Goal: Consume media (video, audio): Consume media (video, audio)

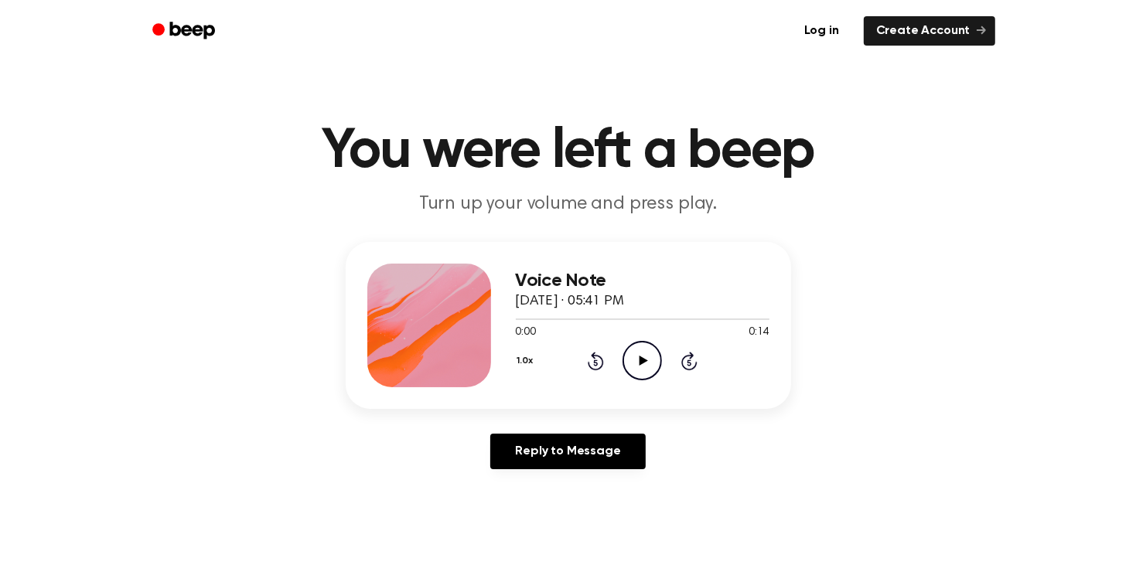
click at [643, 371] on icon "Play Audio" at bounding box center [642, 360] width 39 height 39
click at [634, 355] on icon "Play Audio" at bounding box center [642, 360] width 39 height 39
click at [640, 366] on icon "Pause Audio" at bounding box center [642, 360] width 39 height 39
click at [639, 362] on icon "Play Audio" at bounding box center [642, 360] width 39 height 39
click at [647, 367] on icon "Play Audio" at bounding box center [642, 360] width 39 height 39
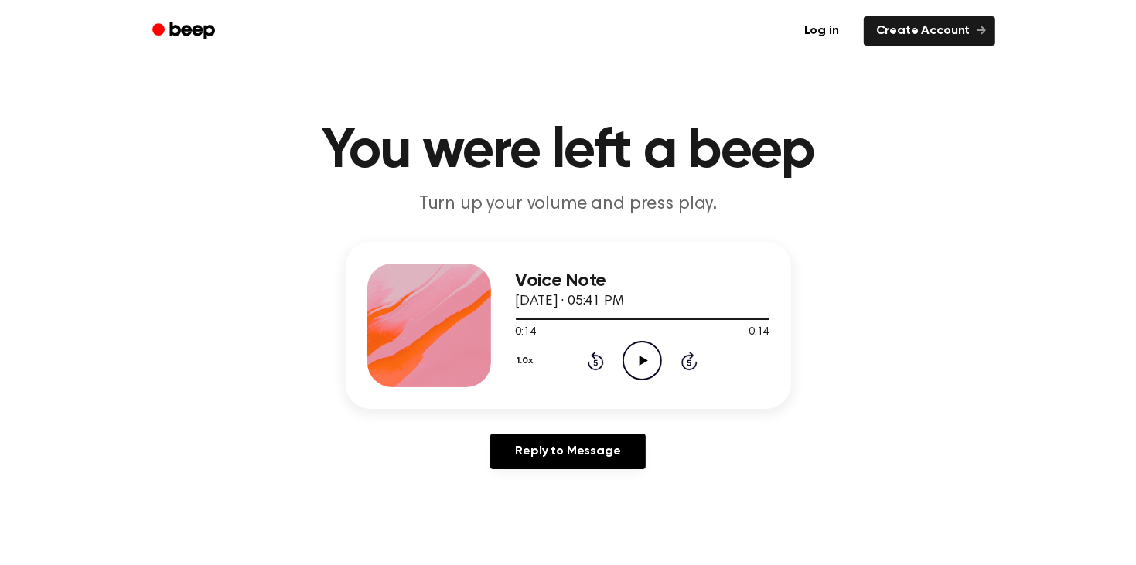
click at [627, 361] on icon "Play Audio" at bounding box center [642, 360] width 39 height 39
click at [640, 349] on icon "Pause Audio" at bounding box center [642, 360] width 39 height 39
click at [634, 359] on icon "Play Audio" at bounding box center [642, 360] width 39 height 39
click at [627, 367] on icon "Pause Audio" at bounding box center [642, 360] width 39 height 39
click at [596, 362] on icon at bounding box center [596, 363] width 4 height 6
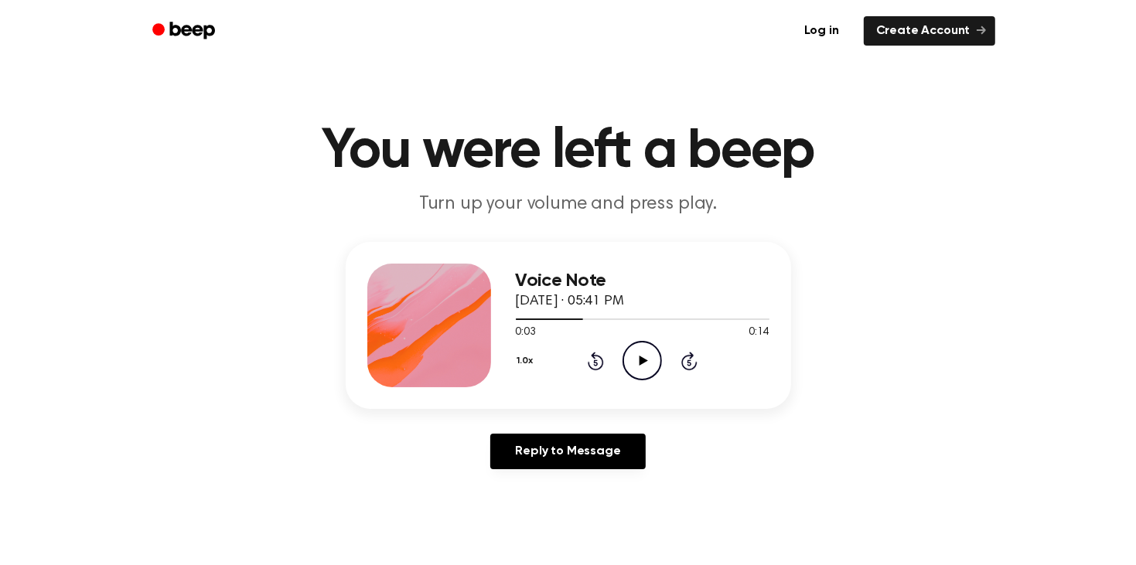
click at [596, 368] on icon at bounding box center [596, 361] width 16 height 19
click at [627, 364] on icon "Play Audio" at bounding box center [642, 360] width 39 height 39
click at [636, 374] on icon "Pause Audio" at bounding box center [642, 360] width 39 height 39
click at [630, 360] on icon "Play Audio" at bounding box center [642, 360] width 39 height 39
click at [596, 362] on icon at bounding box center [596, 363] width 4 height 6
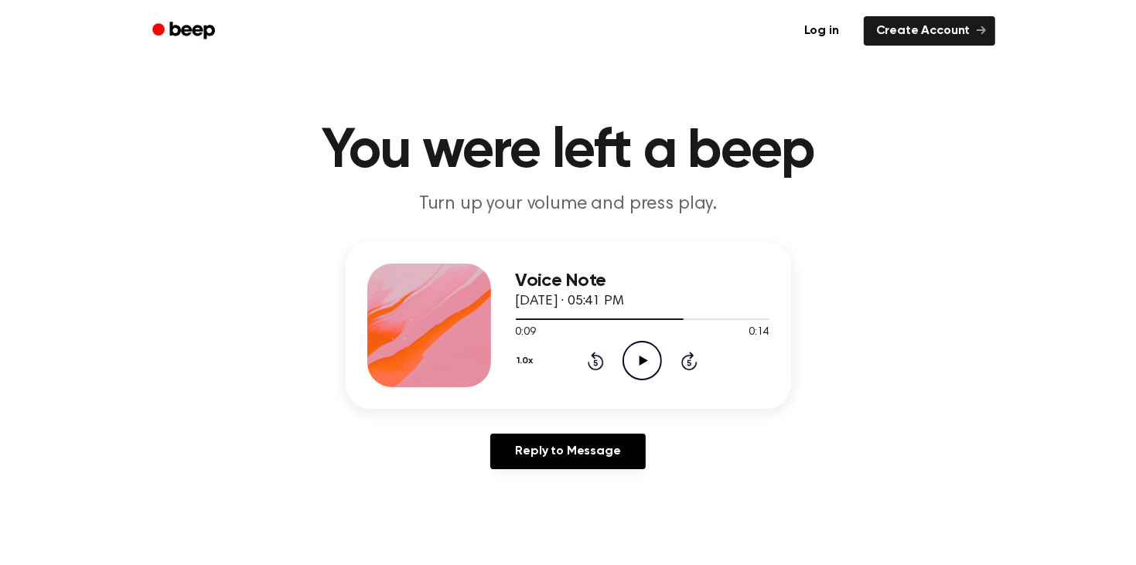
click at [596, 362] on icon at bounding box center [596, 363] width 4 height 6
click at [654, 367] on icon "Play Audio" at bounding box center [642, 360] width 39 height 39
click at [603, 369] on icon "Rewind 5 seconds" at bounding box center [595, 361] width 17 height 20
click at [595, 362] on icon at bounding box center [596, 363] width 4 height 6
click at [596, 367] on icon "Rewind 5 seconds" at bounding box center [595, 361] width 17 height 20
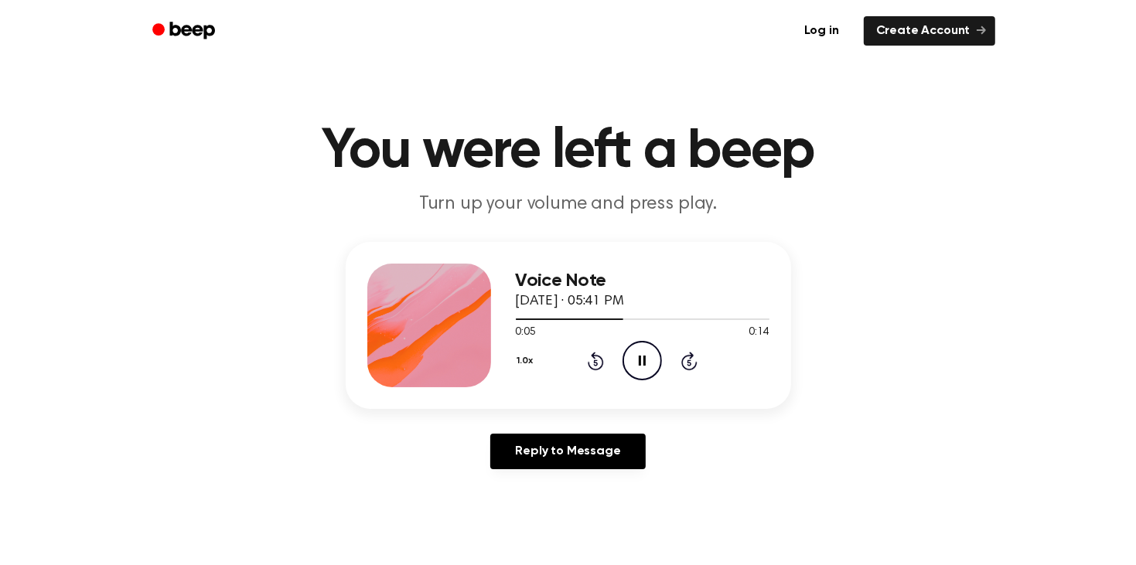
click at [595, 362] on icon at bounding box center [596, 363] width 4 height 6
click at [589, 382] on div "Voice Note [DATE] · 05:41 PM 0:07 0:14 Your browser does not support the [objec…" at bounding box center [643, 326] width 254 height 124
click at [592, 380] on div "Voice Note [DATE] · 05:41 PM 0:08 0:14 Your browser does not support the [objec…" at bounding box center [643, 326] width 254 height 124
click at [586, 361] on div "1.0x Rewind 5 seconds Pause Audio Skip 5 seconds" at bounding box center [643, 360] width 254 height 39
click at [586, 371] on div "1.0x Rewind 5 seconds Pause Audio Skip 5 seconds" at bounding box center [643, 360] width 254 height 39
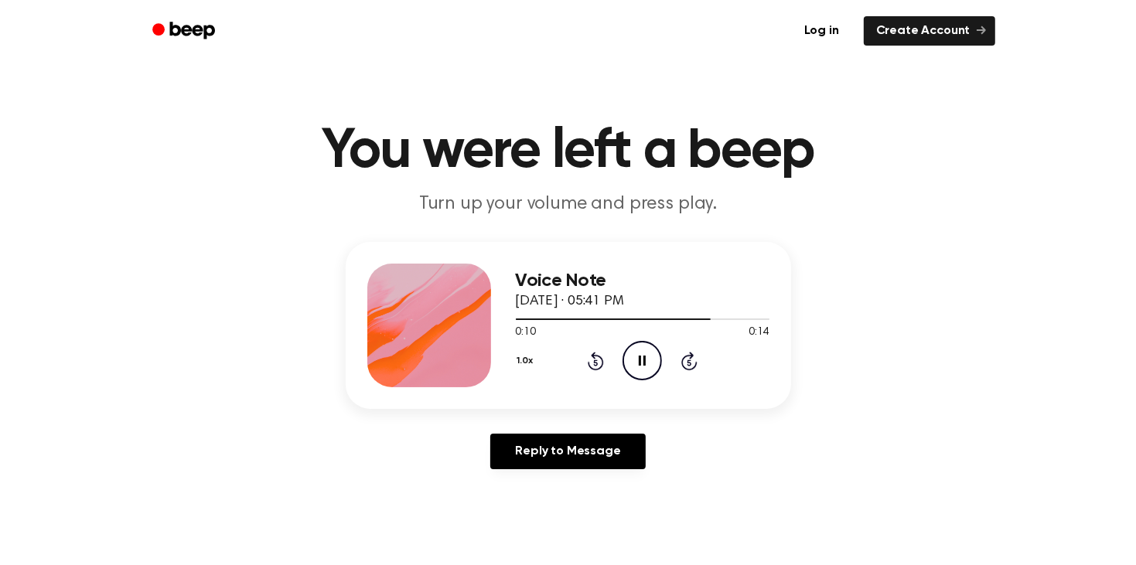
click at [592, 367] on icon at bounding box center [596, 361] width 16 height 19
click at [595, 362] on icon at bounding box center [596, 363] width 4 height 6
click at [589, 367] on icon at bounding box center [596, 361] width 16 height 19
click at [634, 361] on icon "Play Audio" at bounding box center [642, 360] width 39 height 39
click at [589, 359] on icon "Rewind 5 seconds" at bounding box center [595, 361] width 17 height 20
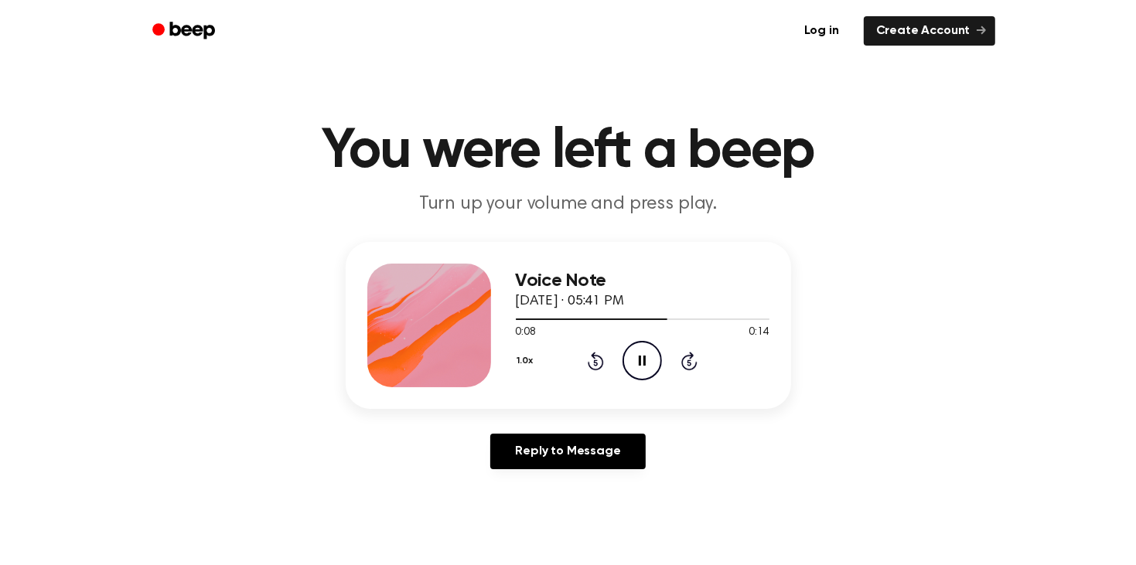
click at [603, 379] on div "1.0x Rewind 5 seconds Pause Audio Skip 5 seconds" at bounding box center [643, 360] width 254 height 39
click at [600, 352] on icon "Rewind 5 seconds" at bounding box center [595, 361] width 17 height 20
click at [645, 351] on icon "Play Audio" at bounding box center [642, 360] width 39 height 39
click at [631, 364] on icon "Play Audio" at bounding box center [642, 360] width 39 height 39
click at [627, 345] on icon "Play Audio" at bounding box center [642, 360] width 39 height 39
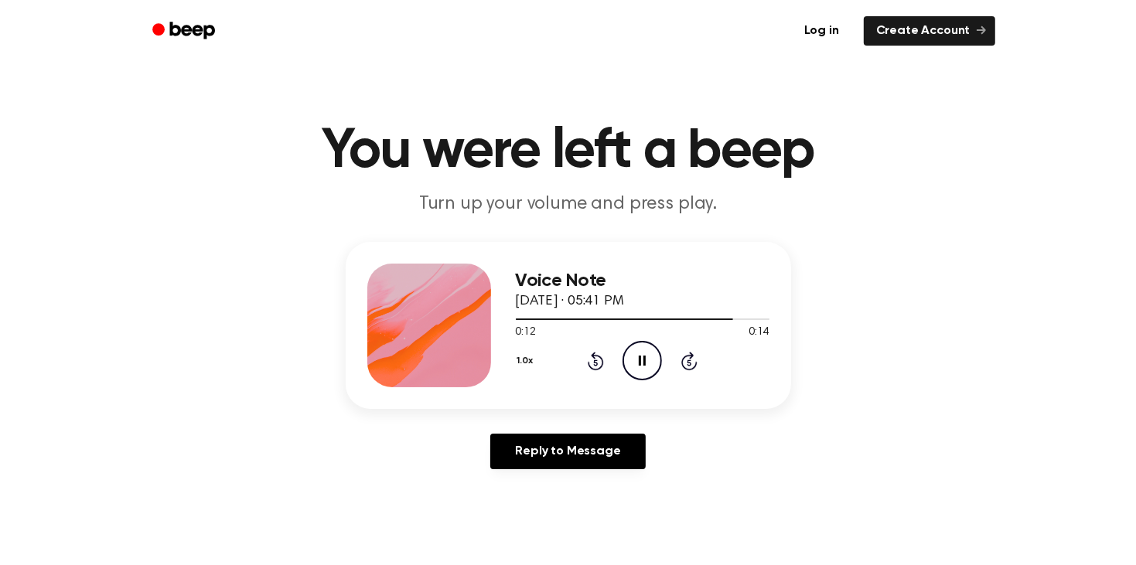
click at [594, 367] on icon "Rewind 5 seconds" at bounding box center [595, 361] width 17 height 20
click at [596, 367] on icon "Rewind 5 seconds" at bounding box center [595, 361] width 17 height 20
click at [602, 363] on icon at bounding box center [596, 361] width 16 height 19
click at [596, 362] on icon at bounding box center [596, 363] width 4 height 6
click at [577, 360] on div "1.0x Rewind 5 seconds Pause Audio Skip 5 seconds" at bounding box center [643, 360] width 254 height 39
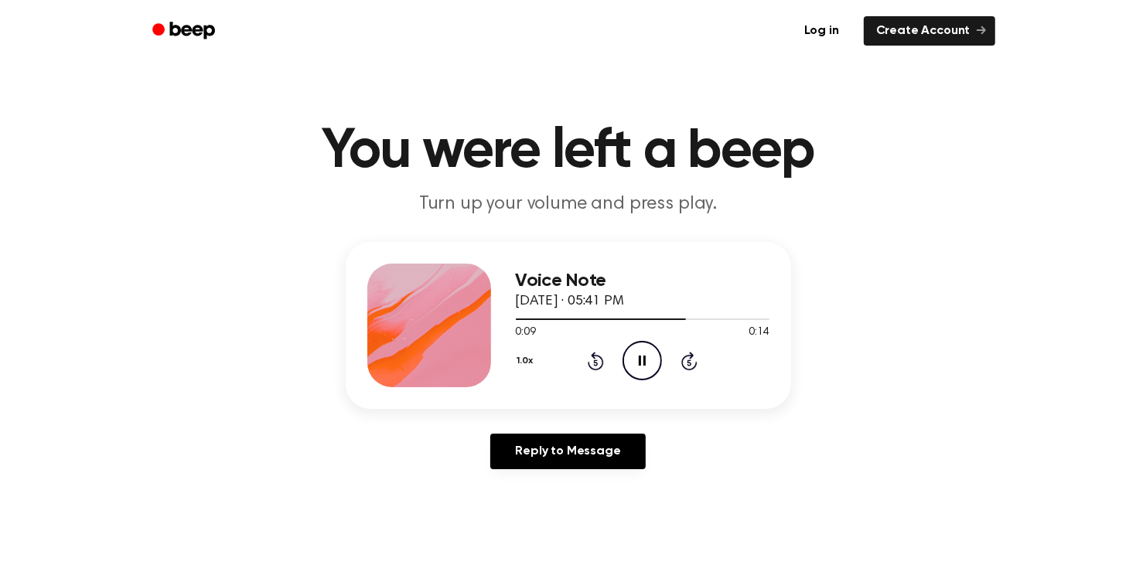
click at [589, 367] on icon at bounding box center [596, 361] width 16 height 19
click at [596, 362] on icon at bounding box center [596, 363] width 4 height 6
click at [640, 377] on icon "Play Audio" at bounding box center [642, 360] width 39 height 39
click at [588, 361] on icon at bounding box center [596, 361] width 16 height 19
click at [589, 362] on icon at bounding box center [596, 361] width 16 height 19
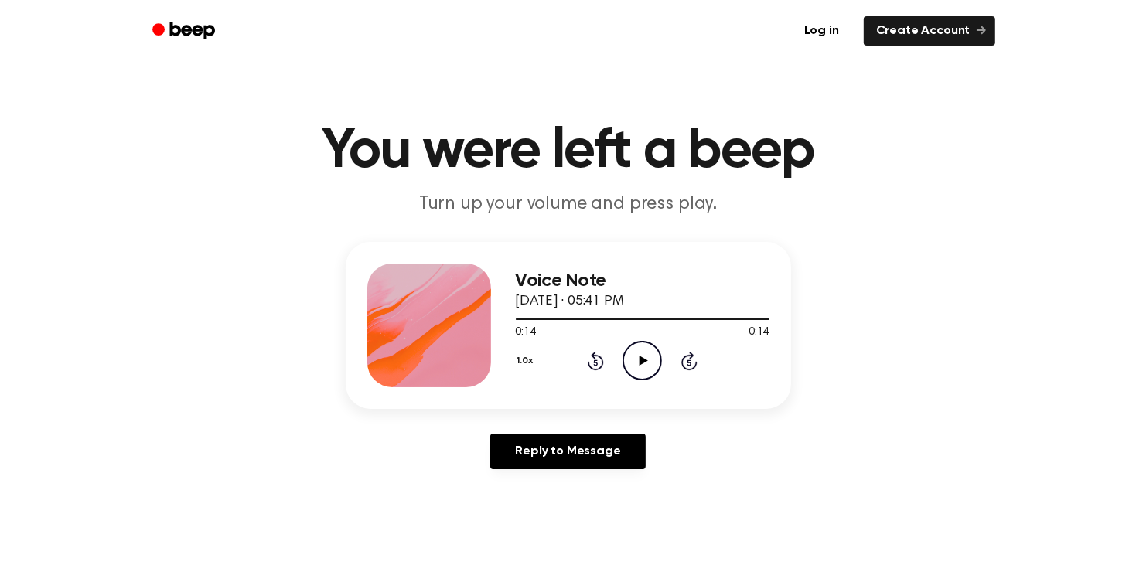
click at [589, 353] on icon "Rewind 5 seconds" at bounding box center [595, 361] width 17 height 20
click at [594, 370] on icon at bounding box center [596, 361] width 16 height 19
click at [636, 361] on icon "Play Audio" at bounding box center [642, 360] width 39 height 39
click at [647, 376] on icon "Play Audio" at bounding box center [642, 360] width 39 height 39
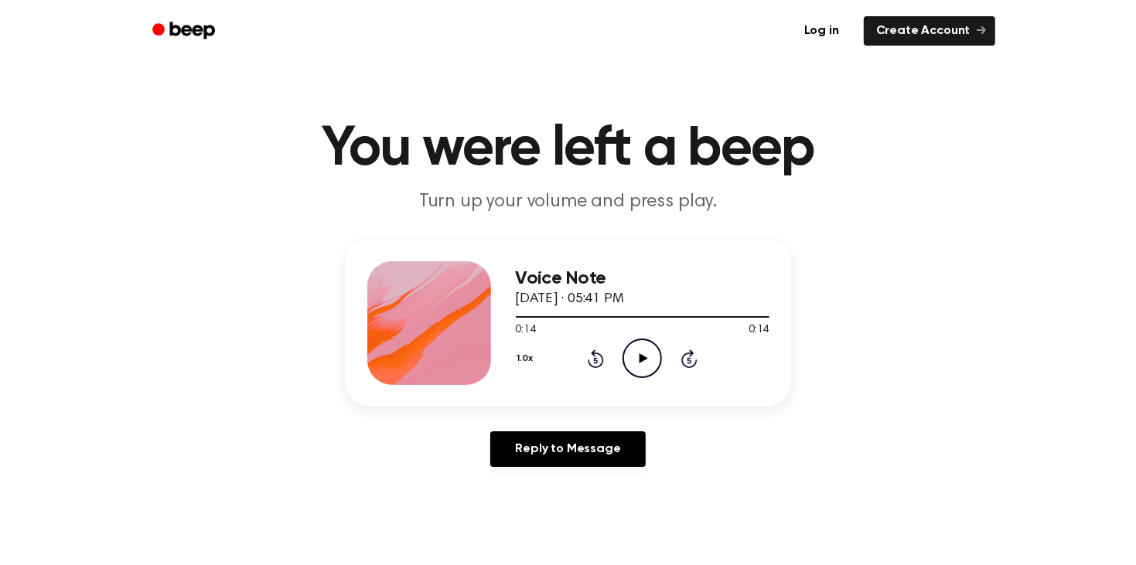
click at [630, 355] on icon "Play Audio" at bounding box center [642, 358] width 39 height 39
click at [627, 367] on icon "Play Audio" at bounding box center [642, 358] width 39 height 39
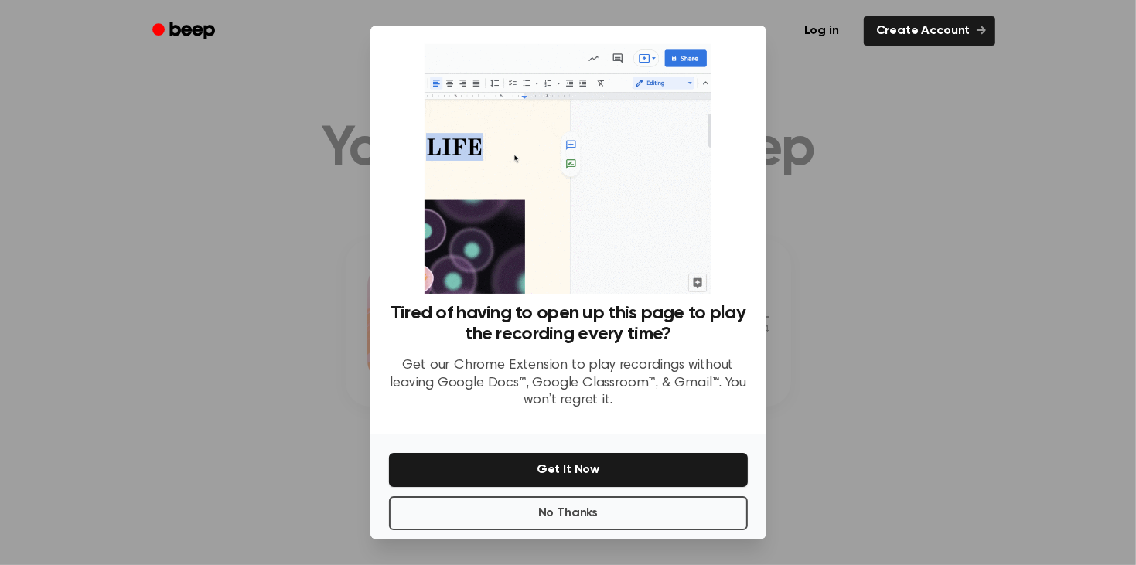
click at [770, 379] on div at bounding box center [568, 282] width 1136 height 565
click at [795, 470] on div at bounding box center [568, 282] width 1136 height 565
click at [631, 519] on button "No Thanks" at bounding box center [568, 514] width 359 height 34
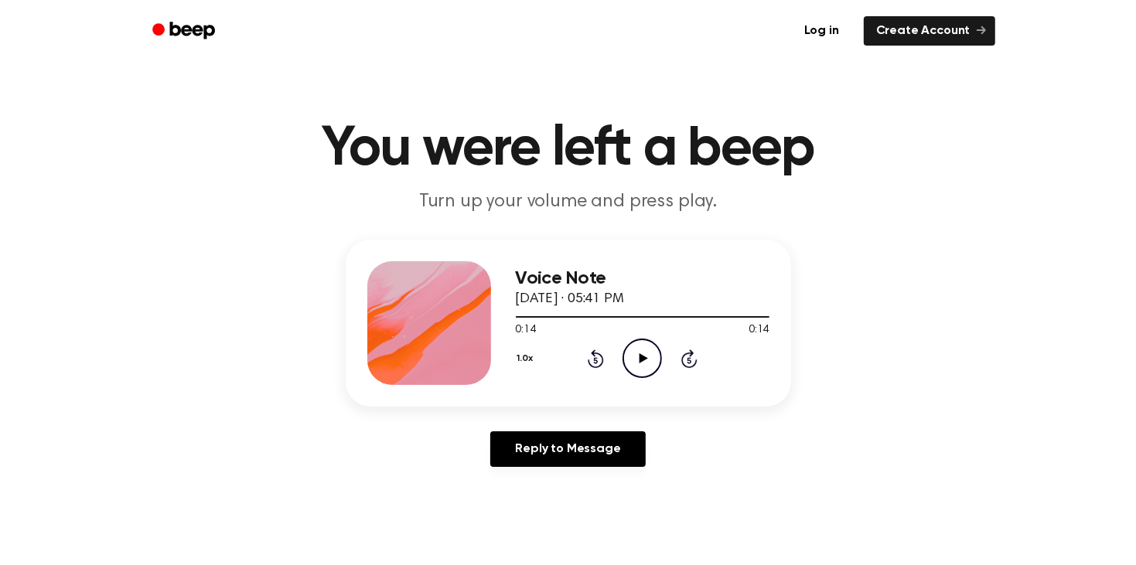
click at [639, 353] on icon "Play Audio" at bounding box center [642, 358] width 39 height 39
